Goal: Task Accomplishment & Management: Use online tool/utility

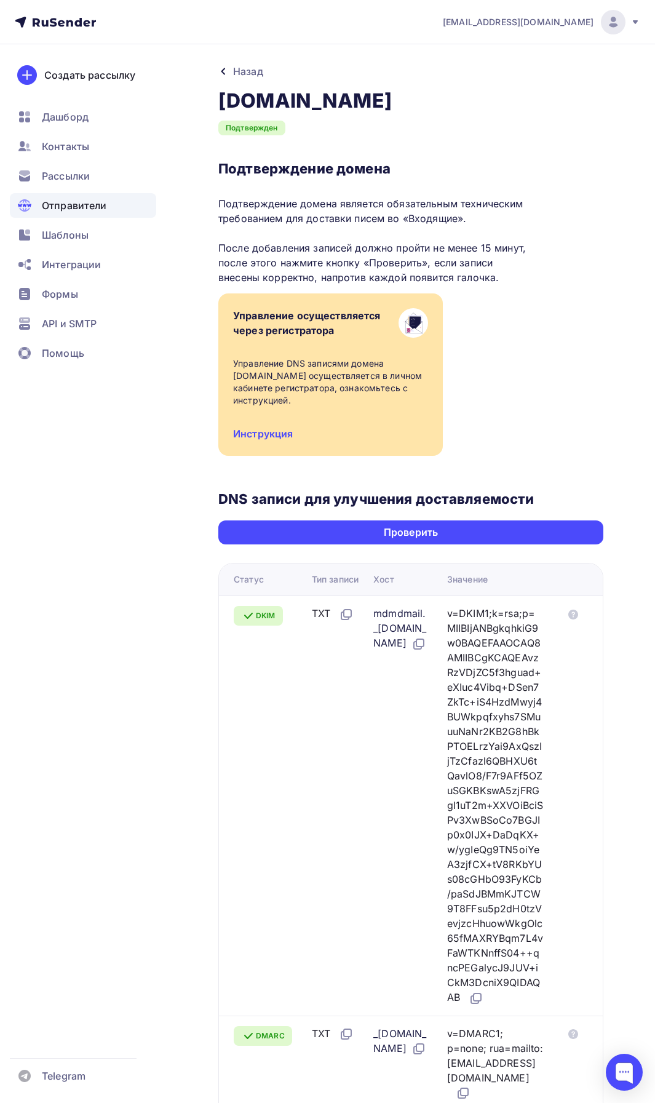
scroll to position [362, 0]
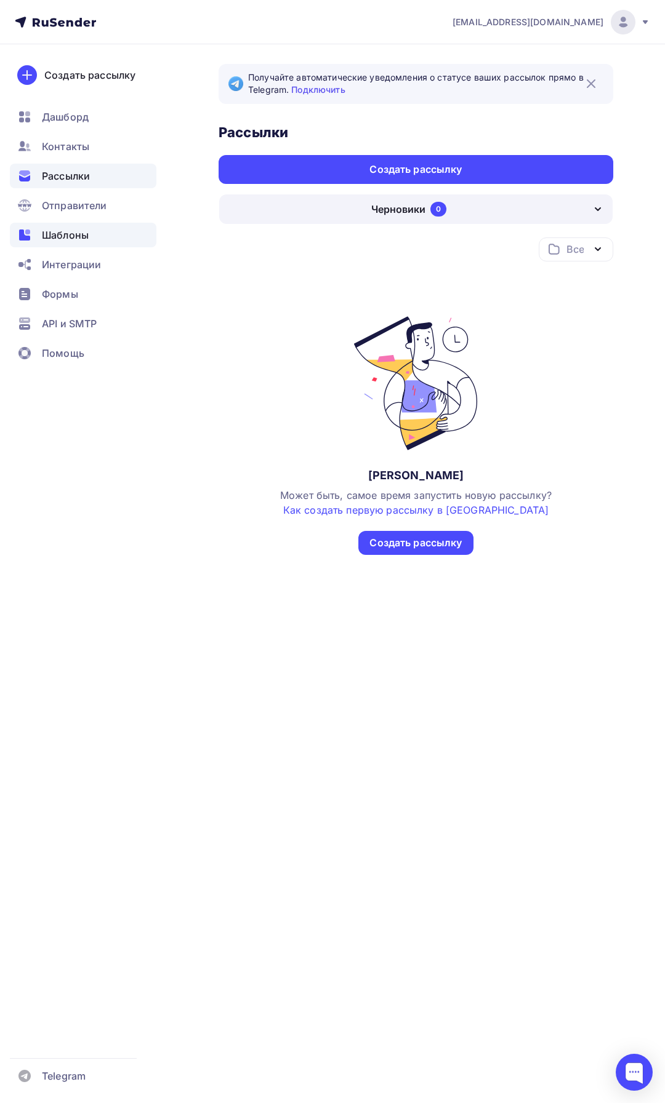
click at [64, 234] on span "Шаблоны" at bounding box center [65, 235] width 47 height 15
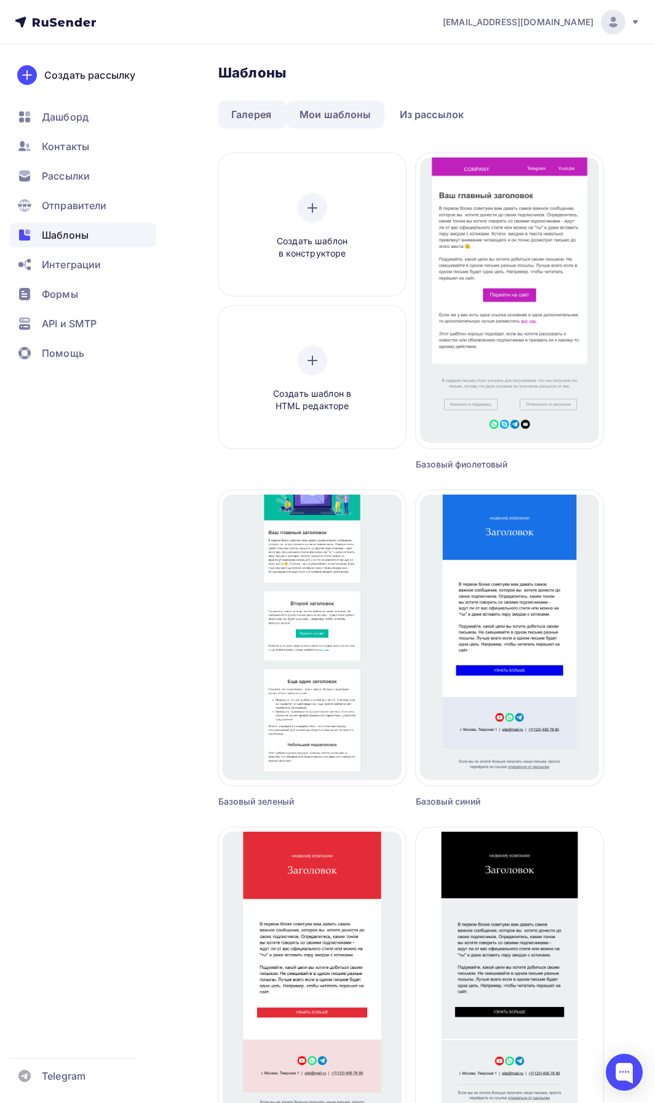
click at [348, 122] on link "Мои шаблоны" at bounding box center [336, 114] width 98 height 28
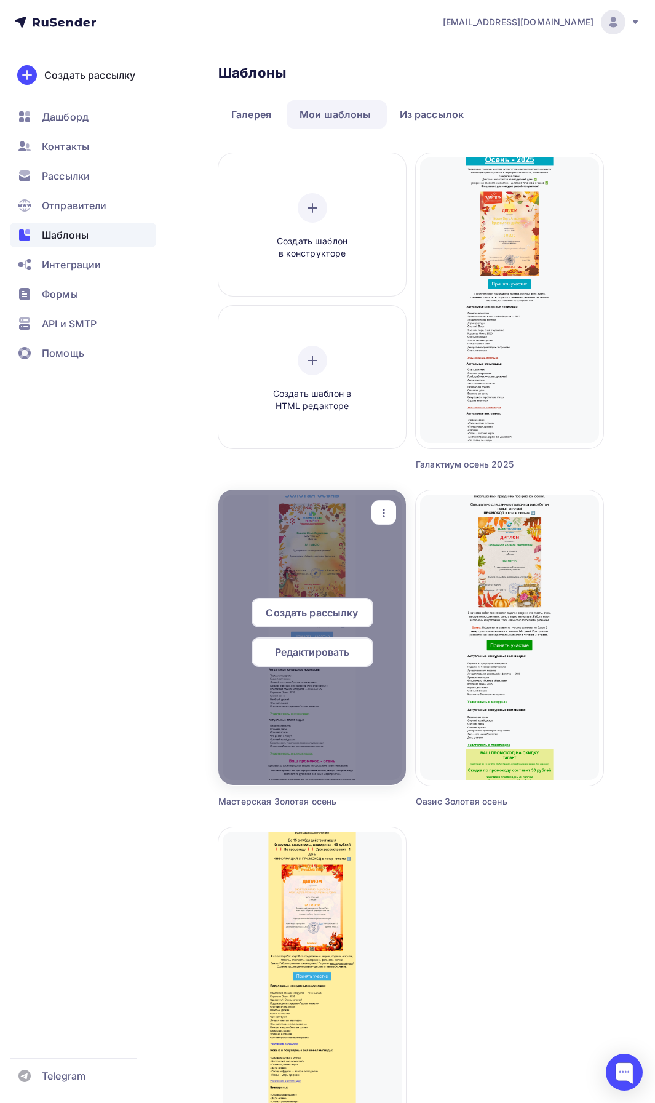
scroll to position [123, 0]
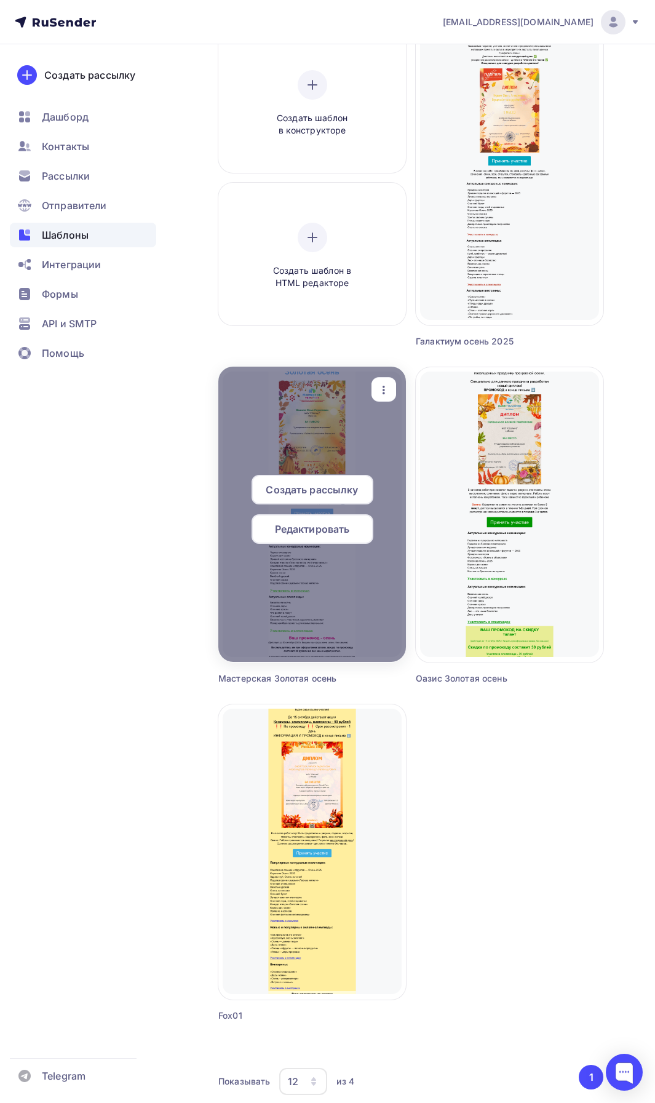
click at [331, 535] on span "Редактировать" at bounding box center [312, 529] width 75 height 15
